Goal: Feedback & Contribution: Contribute content

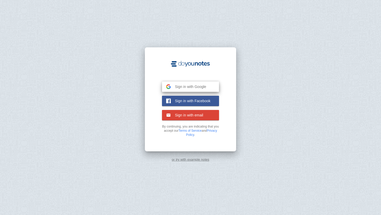
click at [194, 82] on button "Sign in with Google Google" at bounding box center [190, 87] width 57 height 10
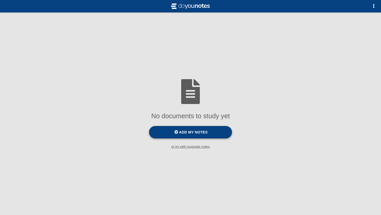
click at [182, 133] on span "Add my notes" at bounding box center [193, 132] width 29 height 4
click at [0, 0] on input "Add my notes" at bounding box center [0, 0] width 0 height 0
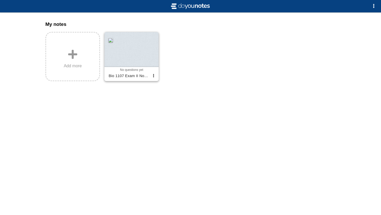
click at [138, 54] on div at bounding box center [131, 49] width 54 height 35
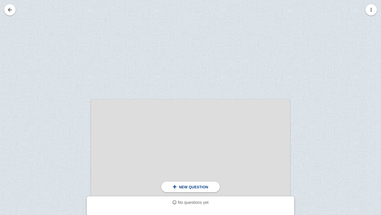
scroll to position [76, 0]
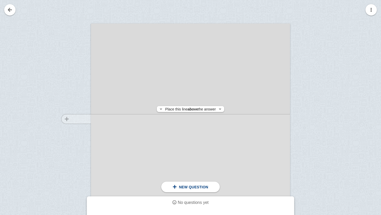
click at [86, 119] on div at bounding box center [73, 158] width 35 height 258
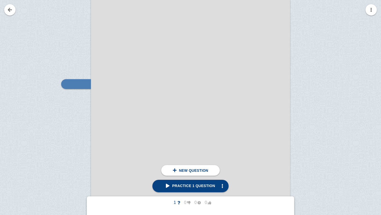
scroll to position [111, 0]
click at [221, 186] on span "button" at bounding box center [222, 186] width 4 height 4
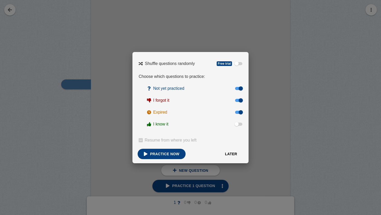
click at [229, 156] on button "Later" at bounding box center [231, 154] width 25 height 10
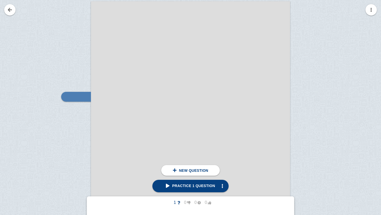
scroll to position [99, 0]
click at [84, 97] on img at bounding box center [85, 96] width 12 height 5
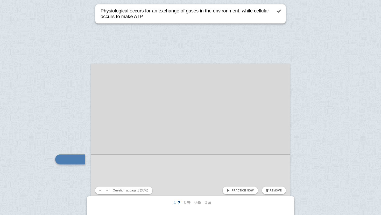
scroll to position [32, 0]
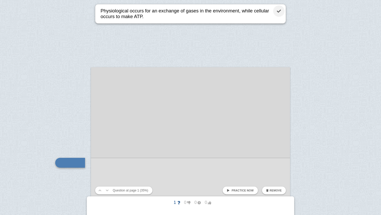
type textarea "Physiological occurs for an exchange of gases in the environment, while cellula…"
click at [280, 10] on link at bounding box center [278, 10] width 11 height 11
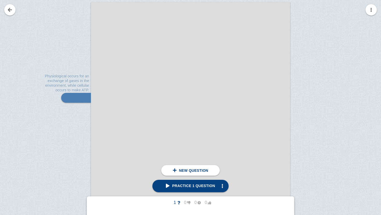
scroll to position [106, 0]
click at [85, 171] on div at bounding box center [73, 127] width 35 height 258
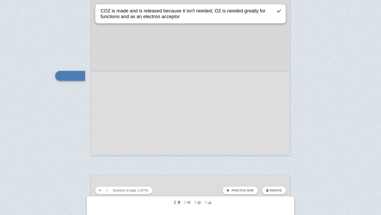
type textarea "CO2 is made and is released because it isn't needed; O2 is needed greatly for f…"
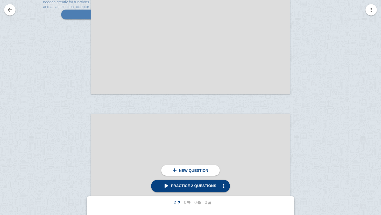
scroll to position [263, 0]
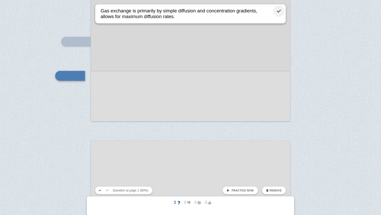
type textarea "Gas exchange is primarily by simple diffusion and concentration gradients, allo…"
click at [282, 11] on link at bounding box center [278, 10] width 11 height 11
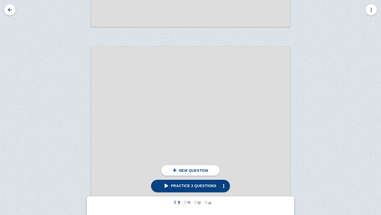
scroll to position [336, 0]
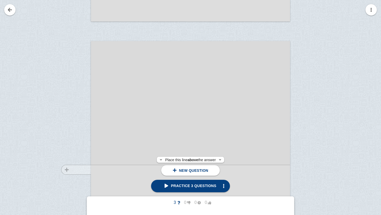
click at [89, 170] on div at bounding box center [73, 175] width 35 height 258
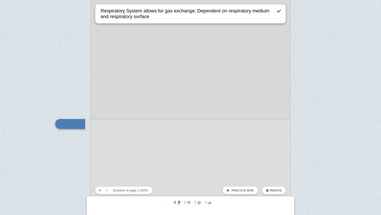
type textarea "Respiratory System allows for gas exchange; Dependent on respiratory medium and…"
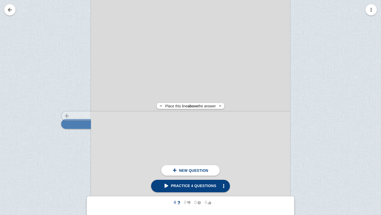
click at [90, 116] on div at bounding box center [73, 129] width 35 height 258
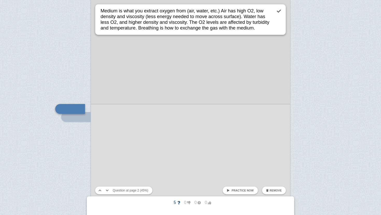
type textarea "Medium is what you extract oxygen from (air, water, etc.) Air has high O2, low …"
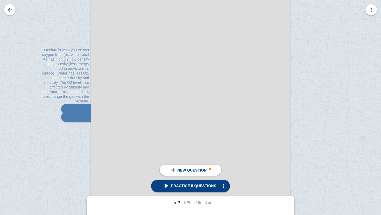
click at [84, 123] on div at bounding box center [73, 122] width 35 height 258
click at [210, 169] on span at bounding box center [210, 169] width 2 height 2
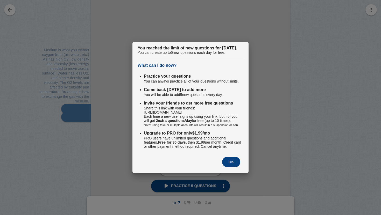
click at [235, 167] on button "OK" at bounding box center [231, 162] width 18 height 10
